Goal: Information Seeking & Learning: Learn about a topic

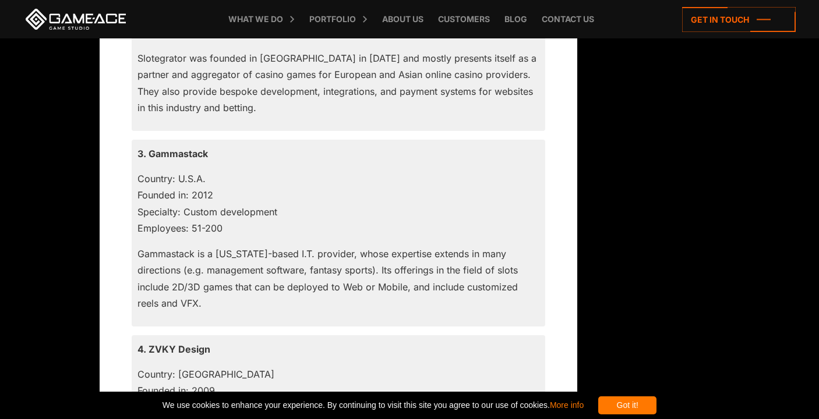
scroll to position [1360, 0]
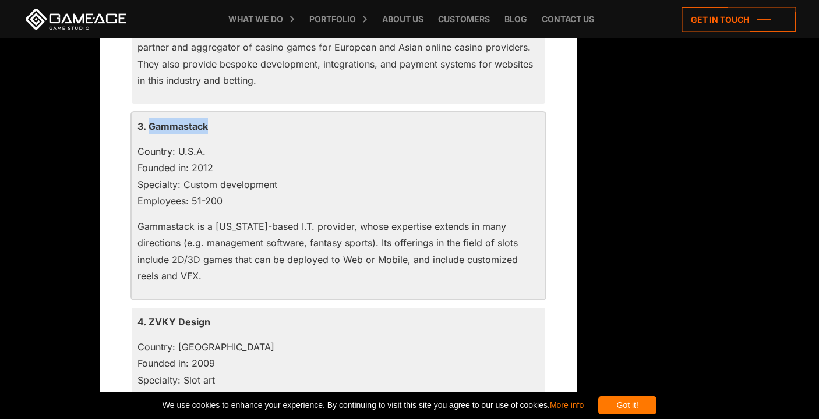
drag, startPoint x: 215, startPoint y: 129, endPoint x: 149, endPoint y: 129, distance: 66.4
click at [149, 129] on p "3. Gammastack" at bounding box center [338, 126] width 402 height 16
copy p "Gammastack"
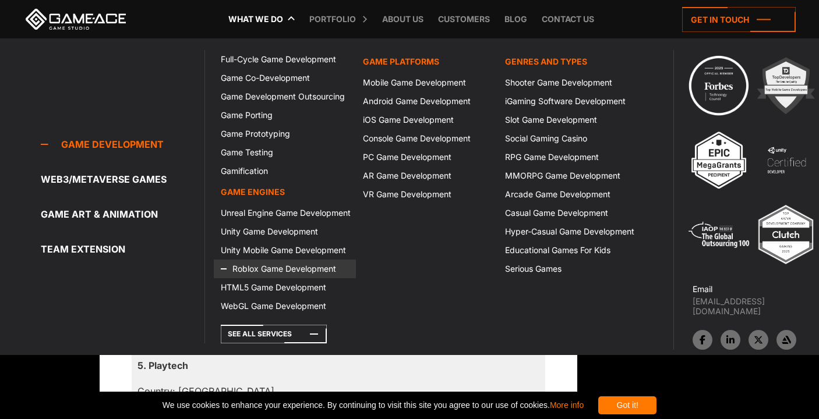
scroll to position [1511, 0]
click at [252, 344] on div "Game development Full-Cycle Game Development Game Co-Development Game Developme…" at bounding box center [427, 197] width 446 height 294
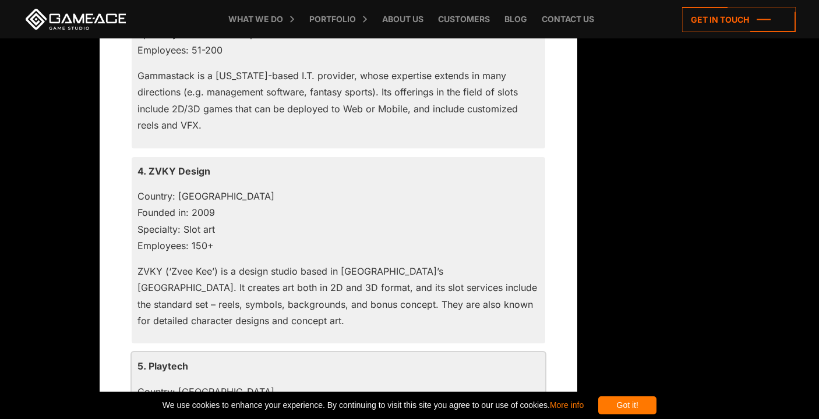
click at [252, 366] on p "5. Playtech" at bounding box center [338, 366] width 402 height 16
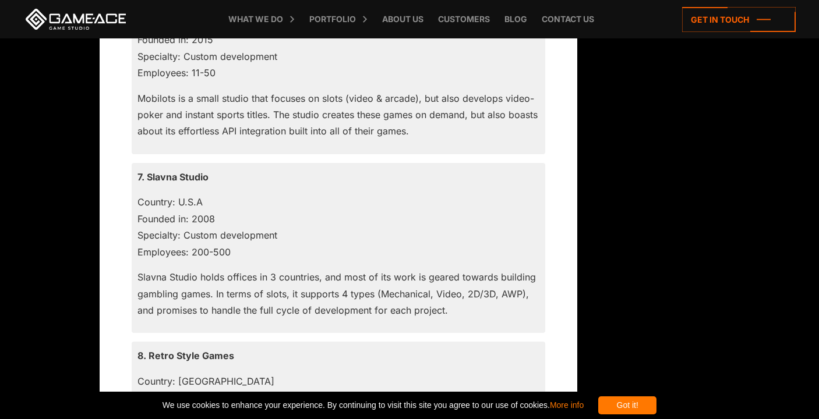
scroll to position [2077, 0]
drag, startPoint x: 211, startPoint y: 175, endPoint x: 148, endPoint y: 174, distance: 62.9
click at [147, 174] on p "7. Slavna Studio" at bounding box center [338, 175] width 402 height 16
copy p "Slavna Studio"
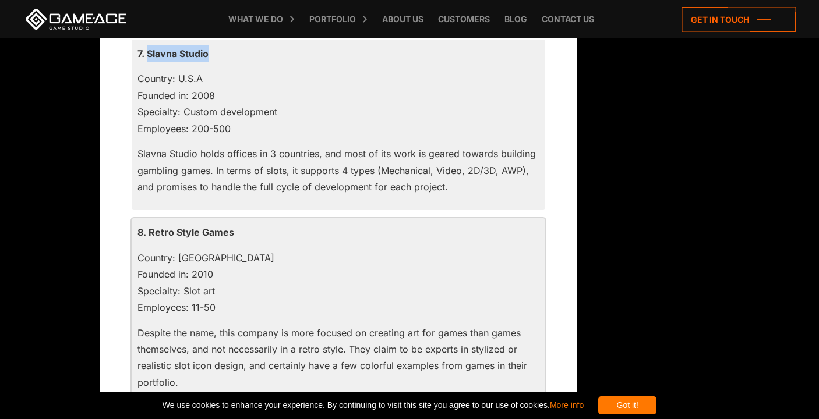
scroll to position [2212, 0]
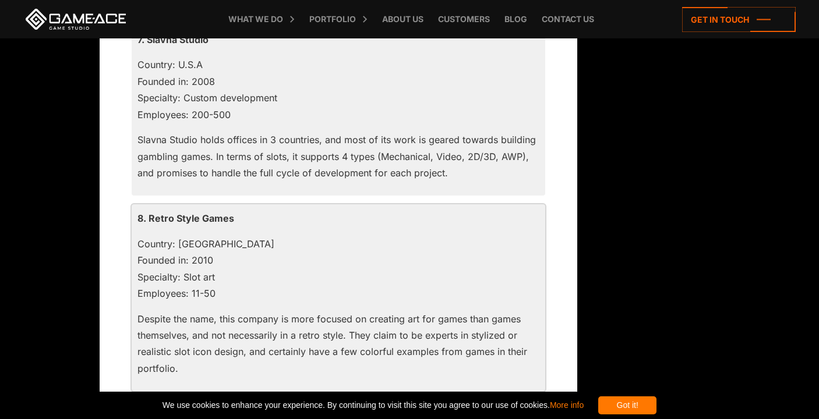
click at [242, 379] on div "8. Retro Style Games Country: [GEOGRAPHIC_DATA] Founded in: 2010 Specialty: Slo…" at bounding box center [338, 297] width 413 height 187
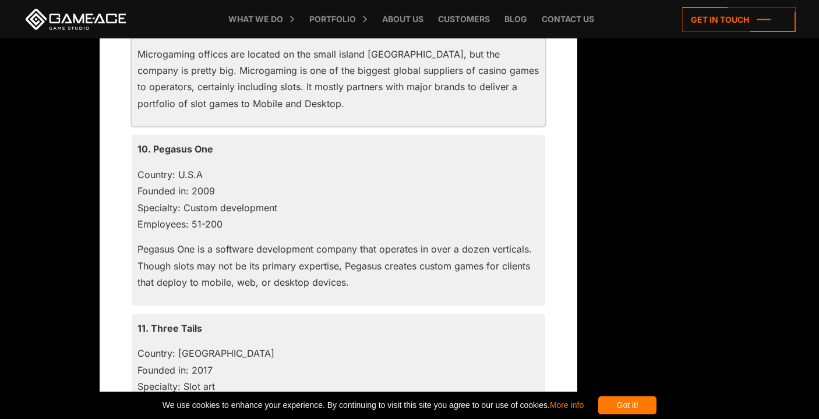
scroll to position [2681, 0]
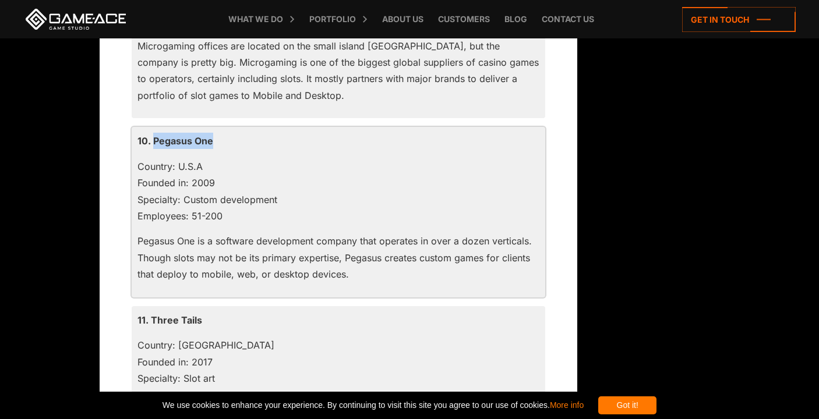
drag, startPoint x: 215, startPoint y: 142, endPoint x: 153, endPoint y: 142, distance: 62.3
click at [153, 142] on p "10. Pegasus One" at bounding box center [338, 141] width 402 height 16
copy p "Pegasus One"
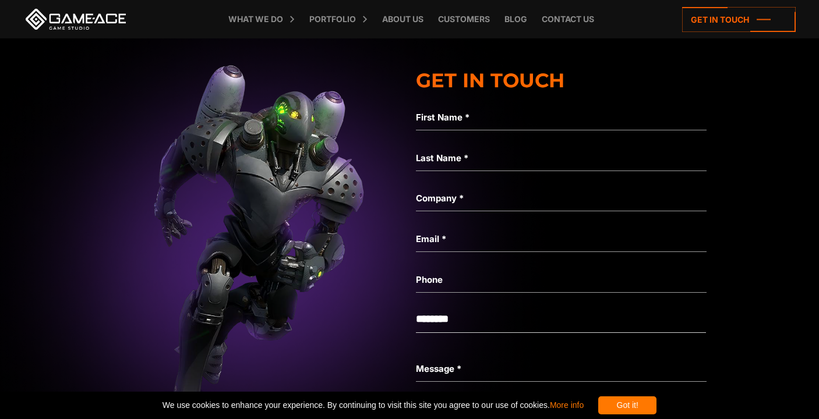
scroll to position [4835, 0]
